Goal: Browse casually: Explore the website without a specific task or goal

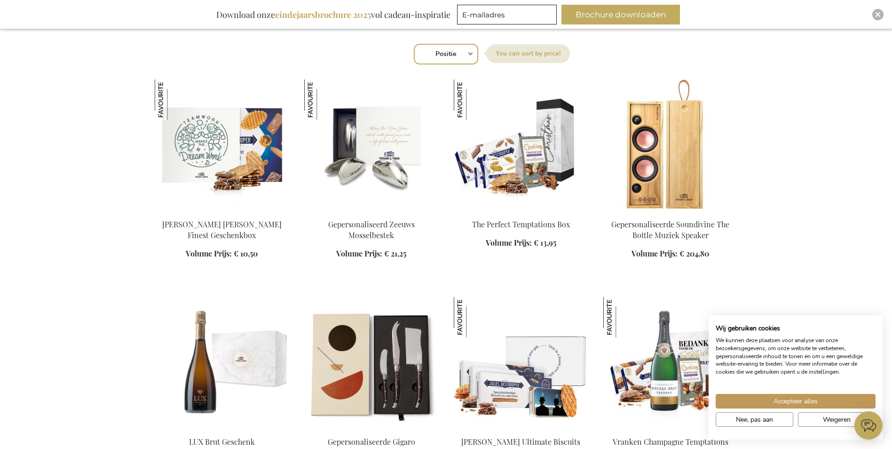
scroll to position [800, 0]
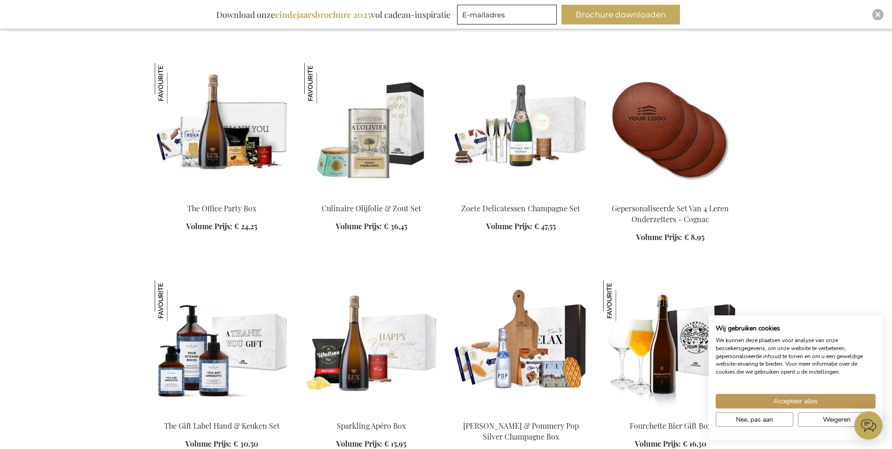
scroll to position [1599, 0]
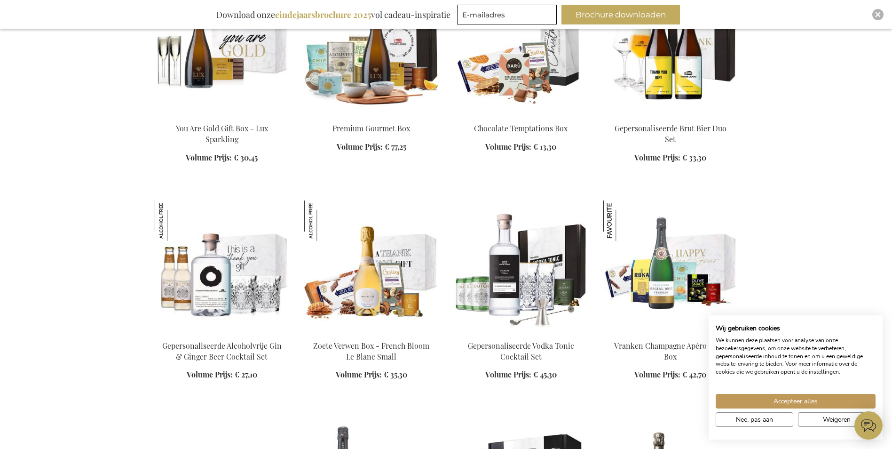
scroll to position [2446, 0]
click at [799, 394] on div "Accepteer alles Nee, pas aan Weigeren" at bounding box center [796, 405] width 174 height 51
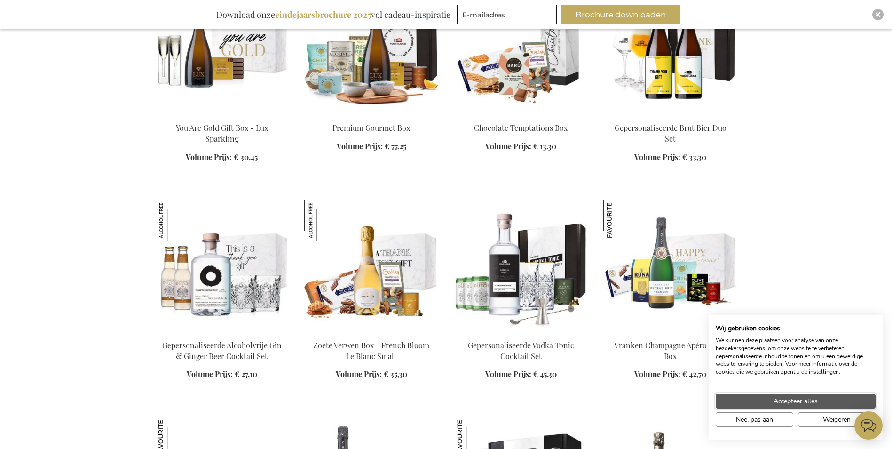
click at [800, 395] on button "Accepteer alles" at bounding box center [796, 401] width 160 height 15
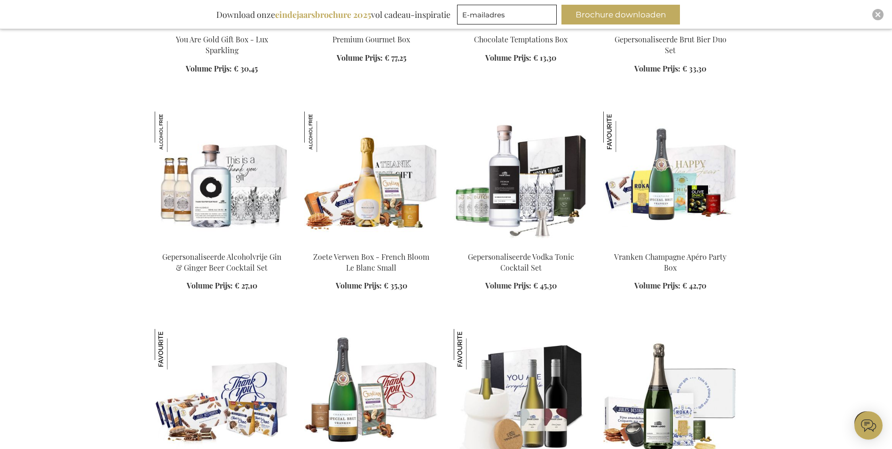
scroll to position [2681, 0]
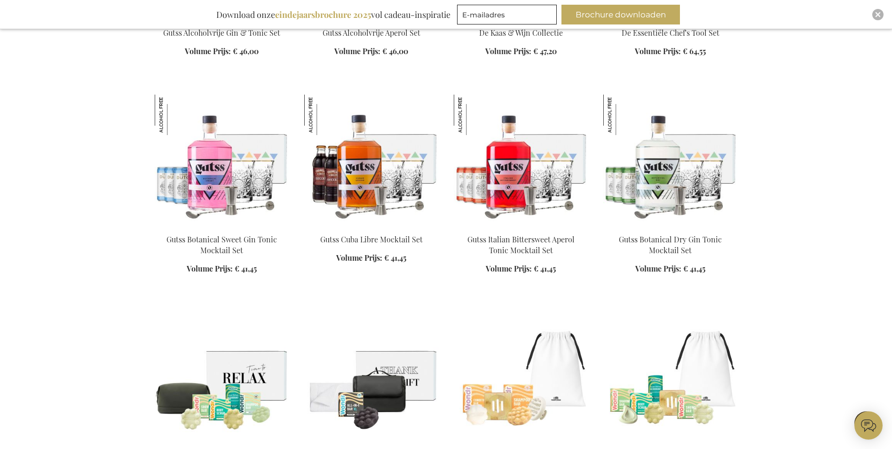
scroll to position [3669, 0]
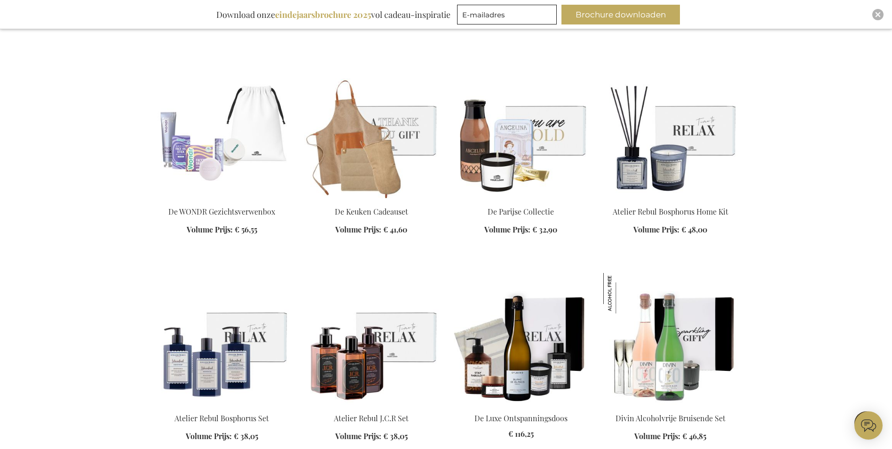
scroll to position [4139, 0]
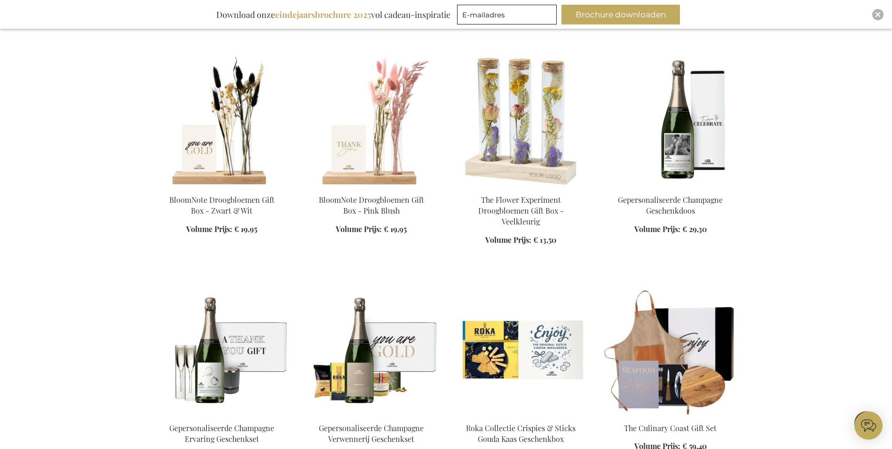
scroll to position [4938, 0]
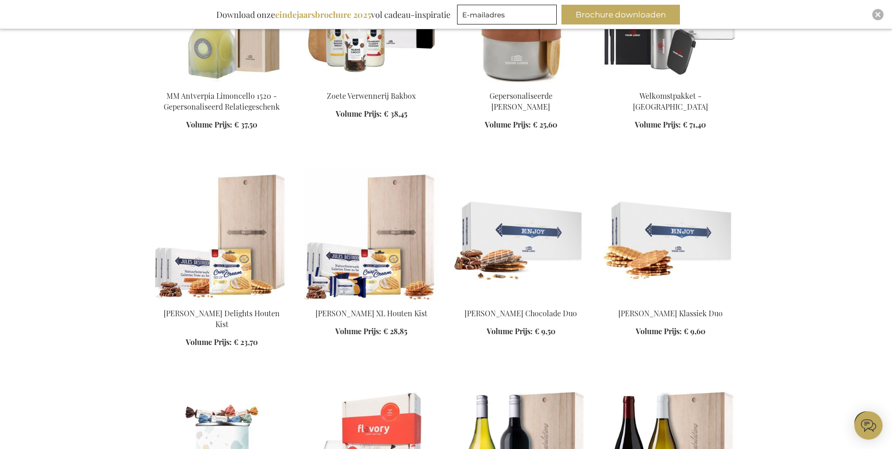
scroll to position [5503, 0]
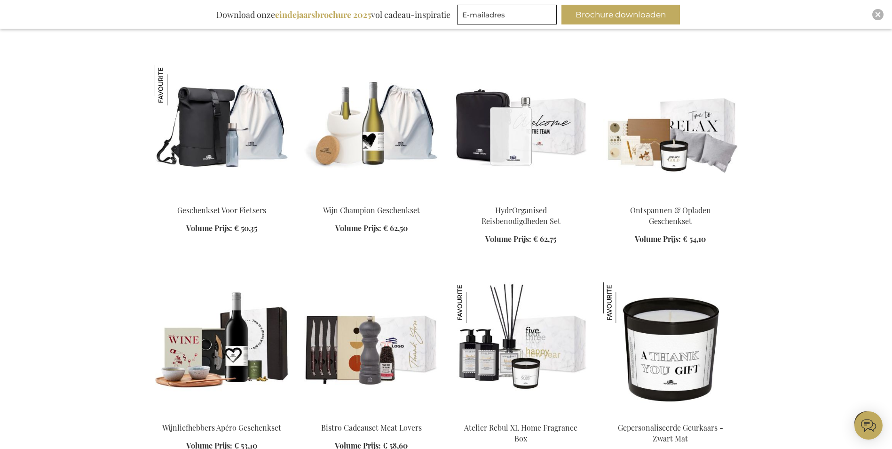
scroll to position [6679, 0]
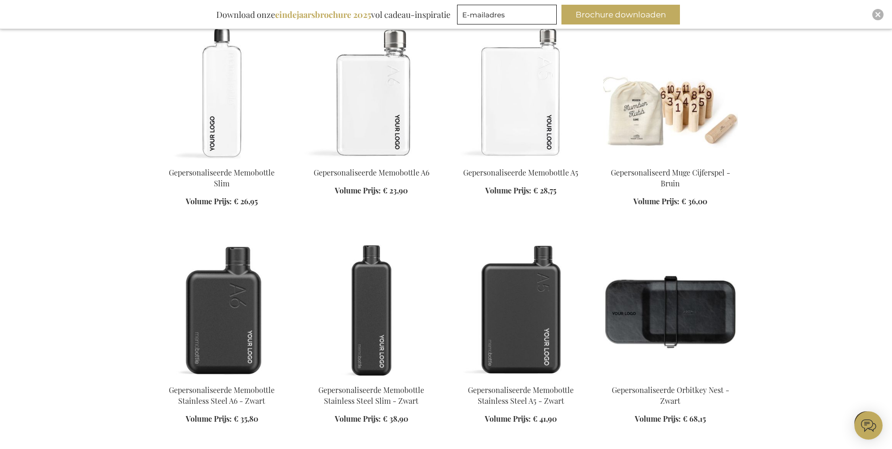
scroll to position [8043, 0]
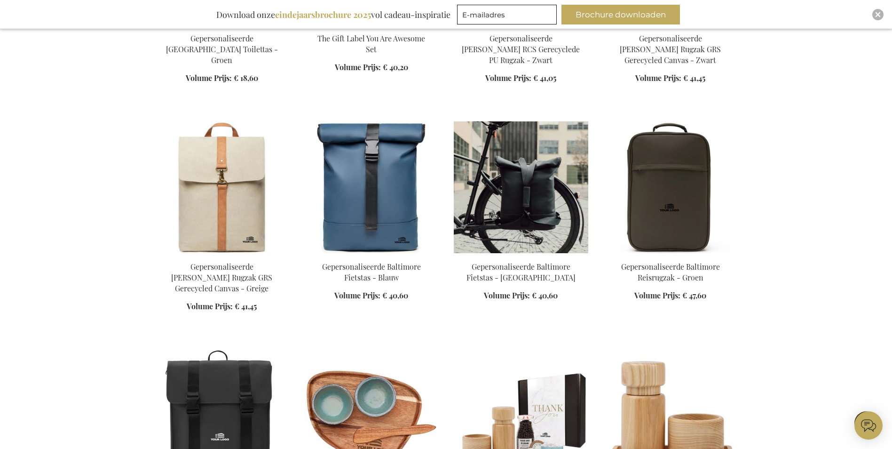
scroll to position [9548, 0]
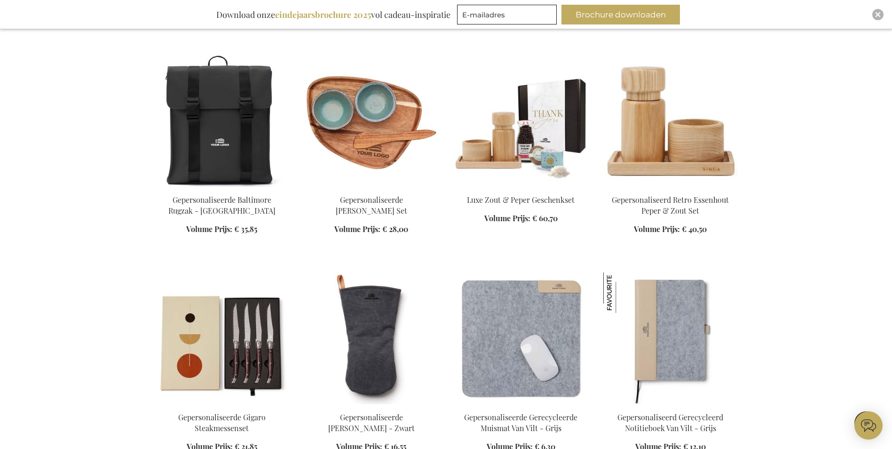
scroll to position [9830, 0]
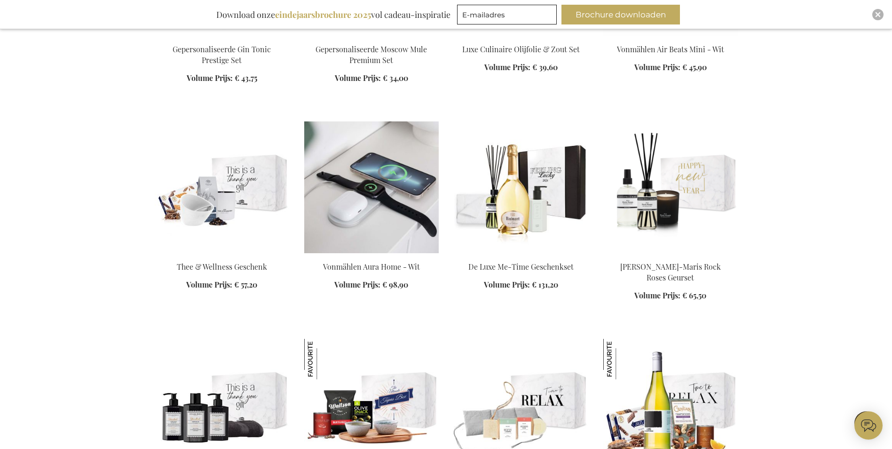
scroll to position [12087, 0]
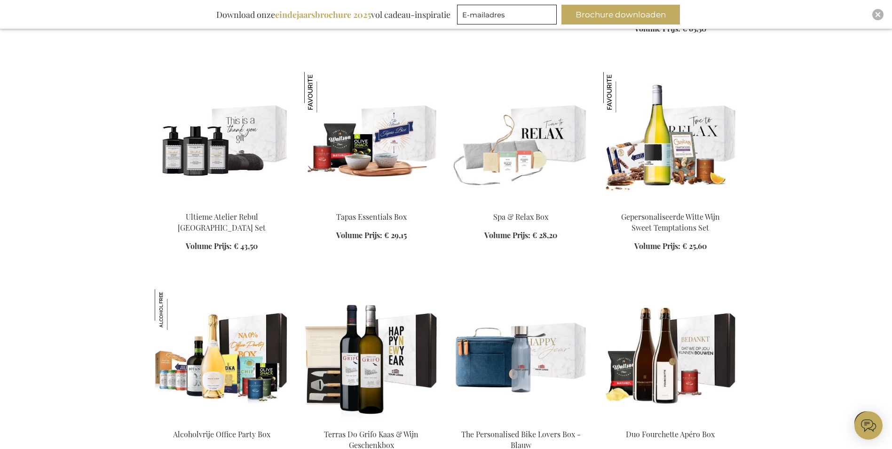
scroll to position [12370, 0]
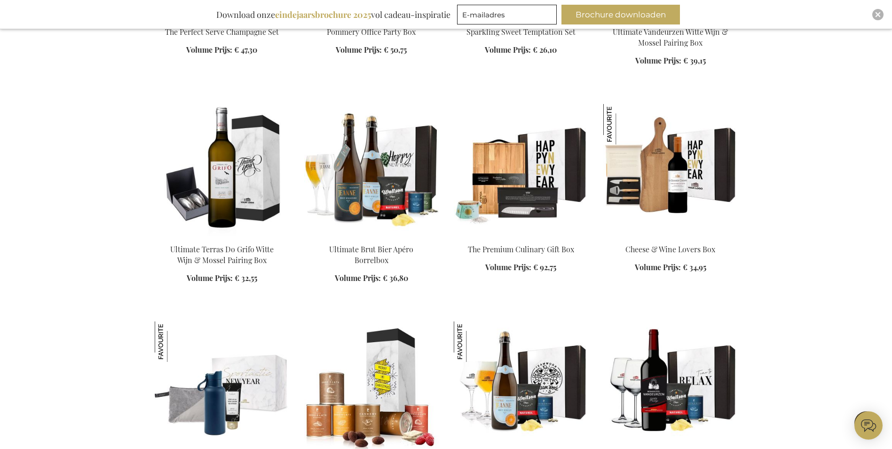
scroll to position [13404, 0]
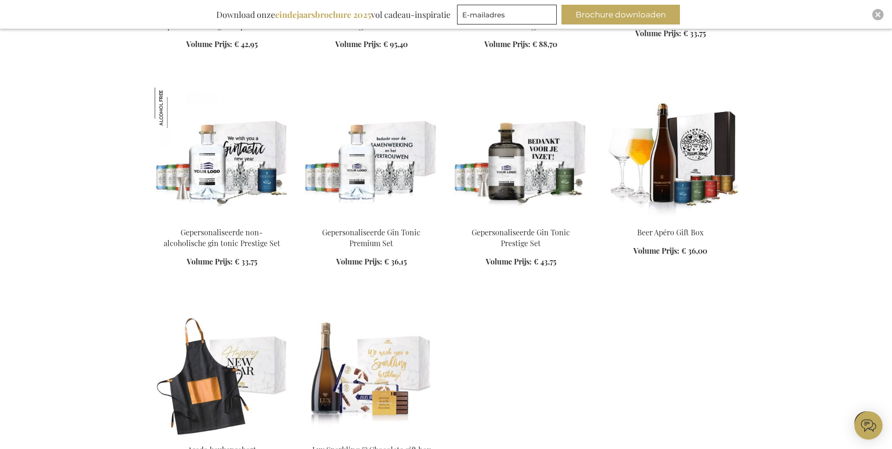
scroll to position [14956, 0]
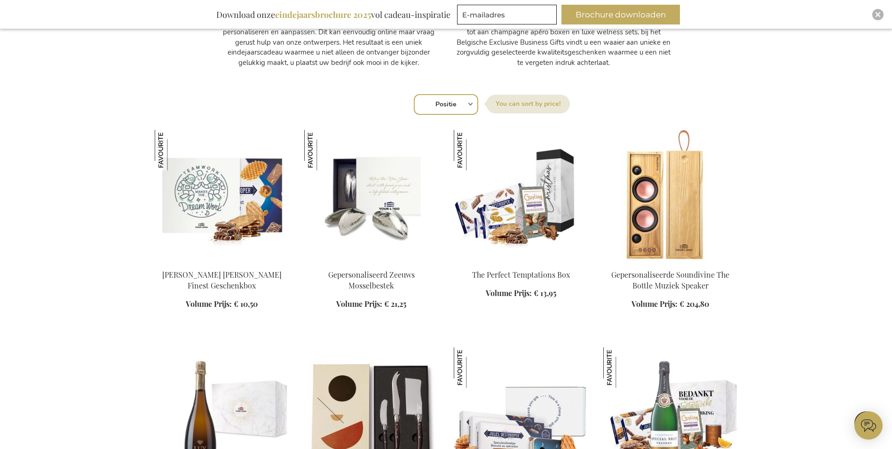
scroll to position [564, 0]
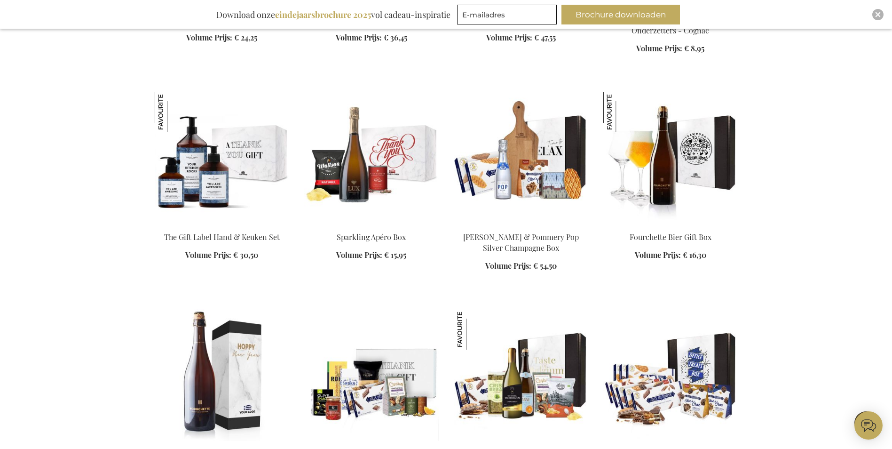
scroll to position [1740, 0]
